Goal: Information Seeking & Learning: Learn about a topic

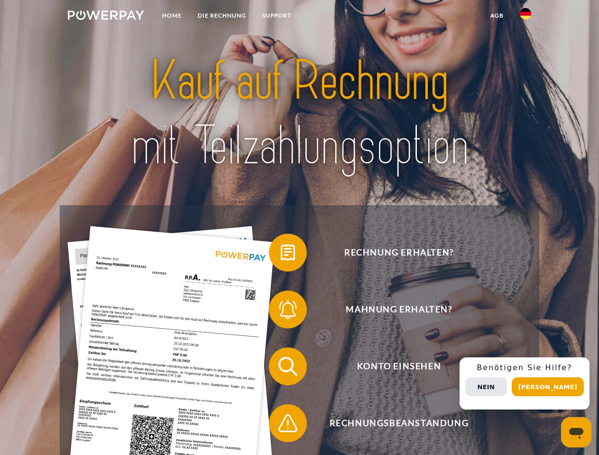
click at [106, 17] on img at bounding box center [106, 14] width 76 height 9
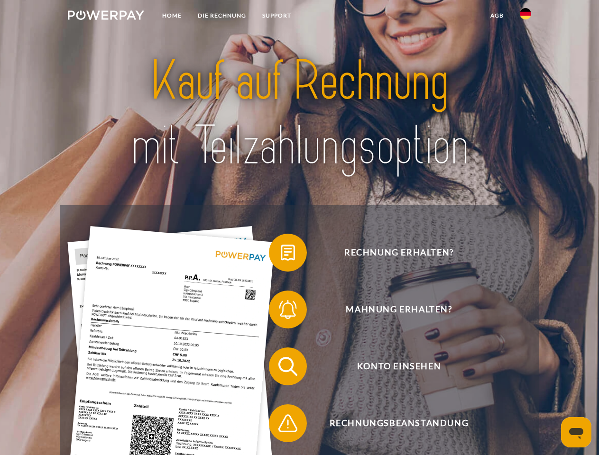
click at [525, 17] on img at bounding box center [525, 13] width 11 height 11
click at [496, 16] on link "agb" at bounding box center [496, 15] width 29 height 17
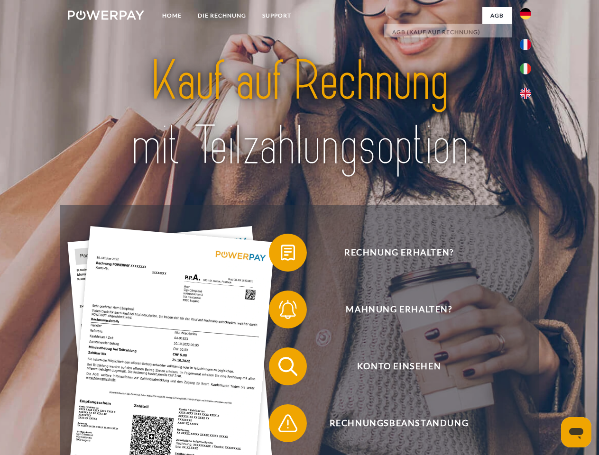
click at [281, 255] on span at bounding box center [273, 252] width 47 height 47
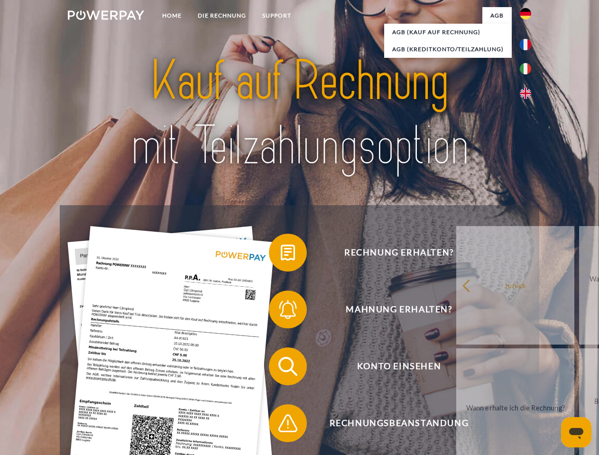
click at [281, 311] on span at bounding box center [273, 309] width 47 height 47
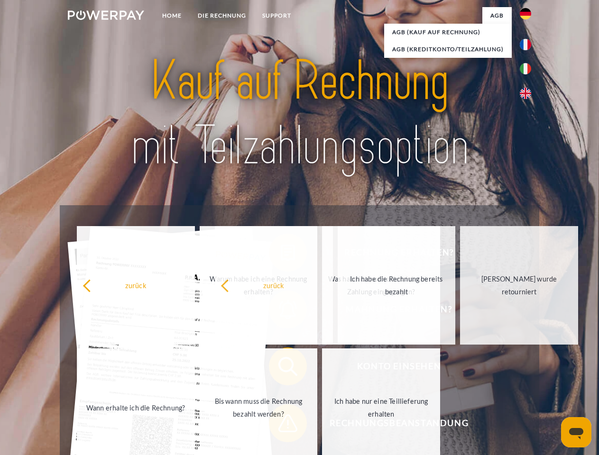
click at [281, 425] on span at bounding box center [273, 423] width 47 height 47
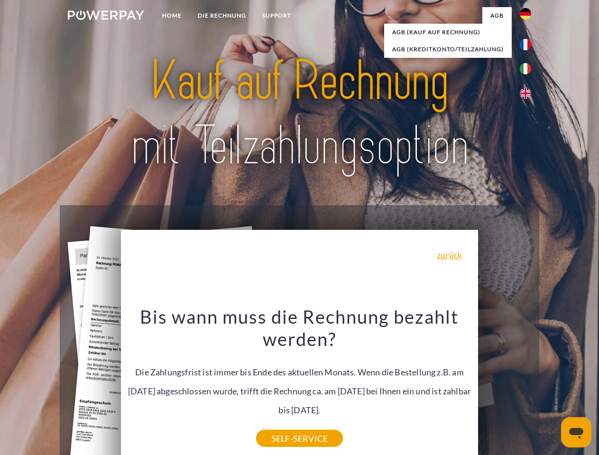
click at [528, 384] on div "Rechnung erhalten? Mahnung erhalten? Konto einsehen" at bounding box center [299, 394] width 479 height 379
click at [504, 385] on span "Konto einsehen" at bounding box center [399, 366] width 232 height 38
click at [551, 387] on header "Home DIE RECHNUNG SUPPORT" at bounding box center [299, 327] width 599 height 655
